Goal: Navigation & Orientation: Go to known website

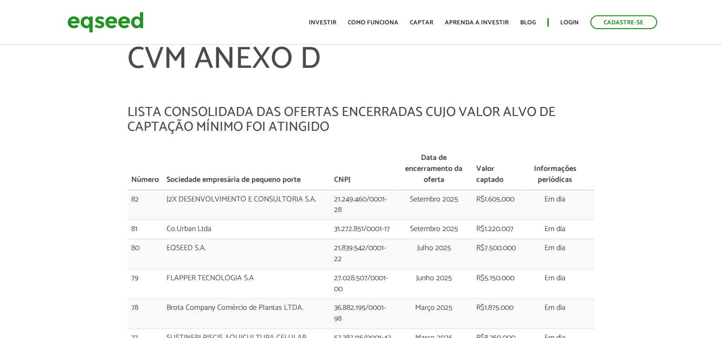
scroll to position [1671, 0]
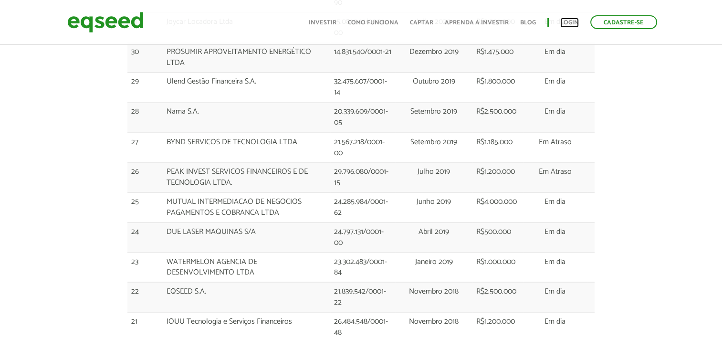
click at [567, 20] on link "Login" at bounding box center [569, 23] width 19 height 6
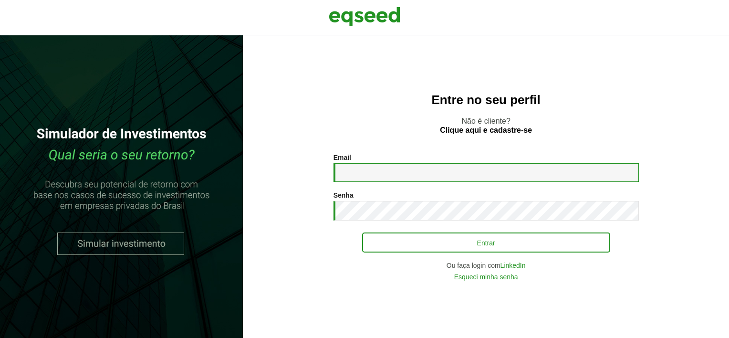
type input "**********"
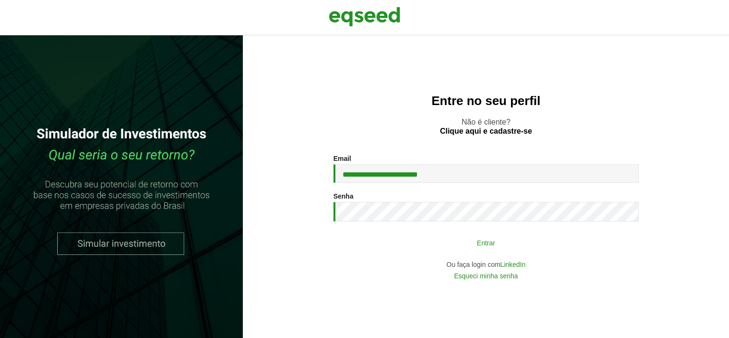
click at [481, 237] on button "Entrar" at bounding box center [486, 242] width 248 height 18
